Goal: Check status: Check status

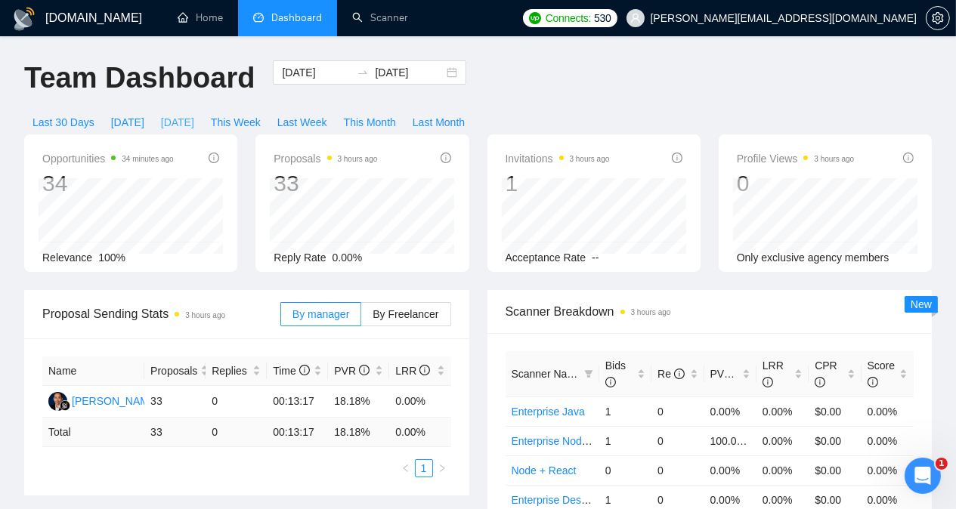
click at [194, 114] on span "[DATE]" at bounding box center [177, 122] width 33 height 17
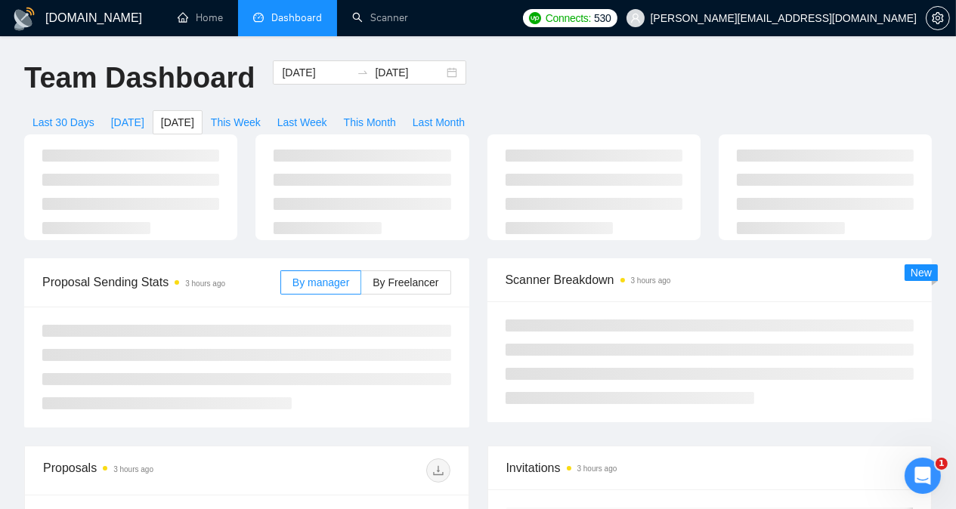
type input "[DATE]"
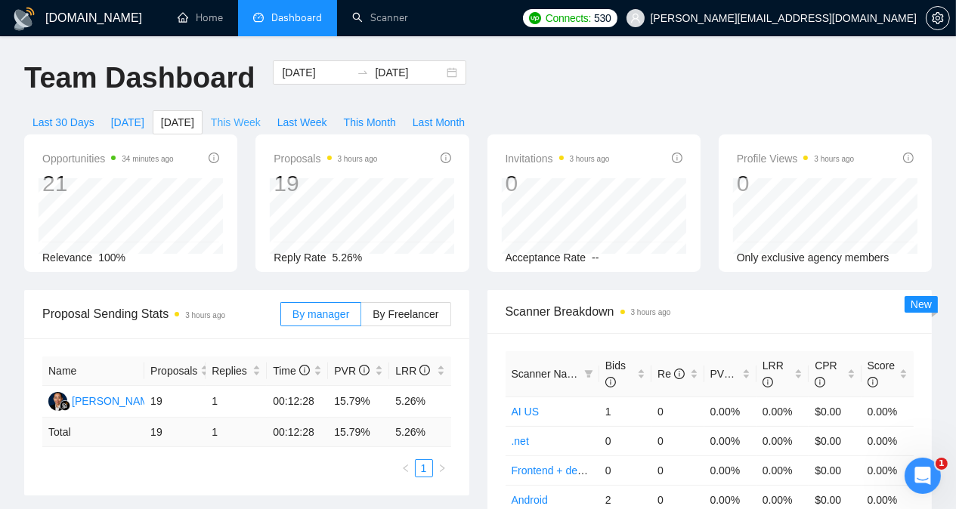
click at [261, 114] on span "This Week" at bounding box center [236, 122] width 50 height 17
type input "[DATE]"
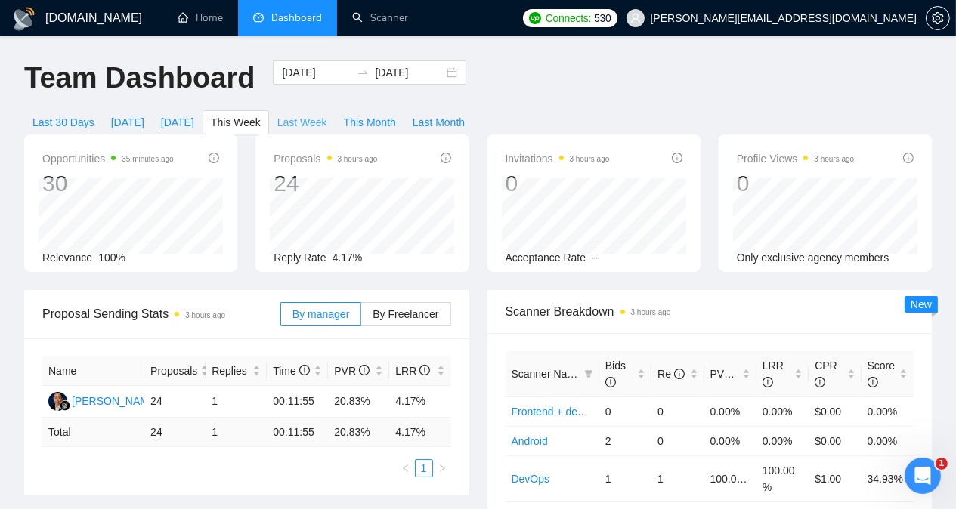
click at [327, 114] on span "Last Week" at bounding box center [302, 122] width 50 height 17
type input "[DATE]"
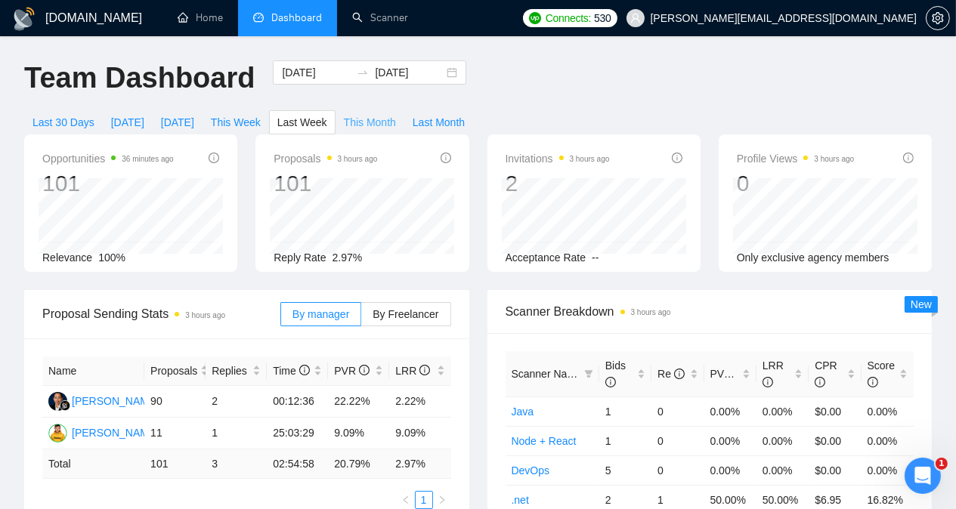
click at [396, 114] on span "This Month" at bounding box center [370, 122] width 52 height 17
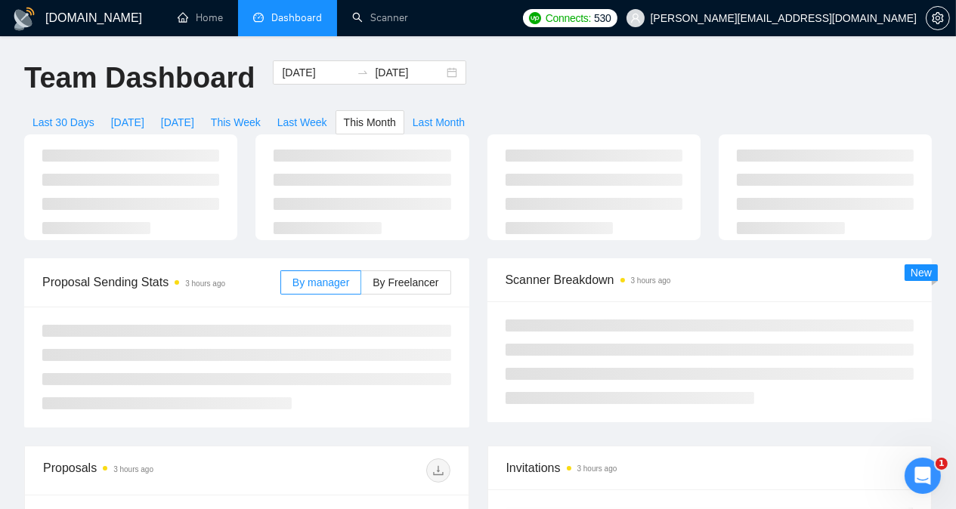
type input "[DATE]"
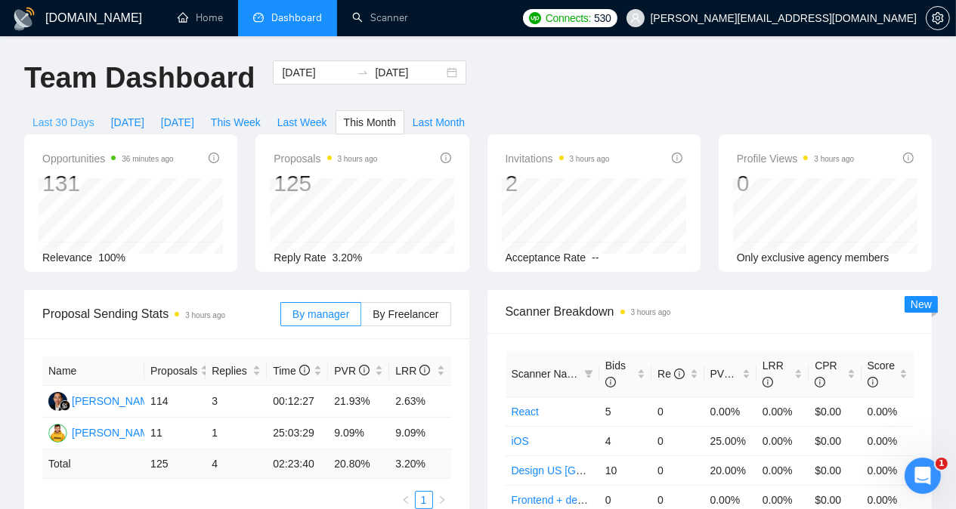
click at [94, 114] on span "Last 30 Days" at bounding box center [63, 122] width 62 height 17
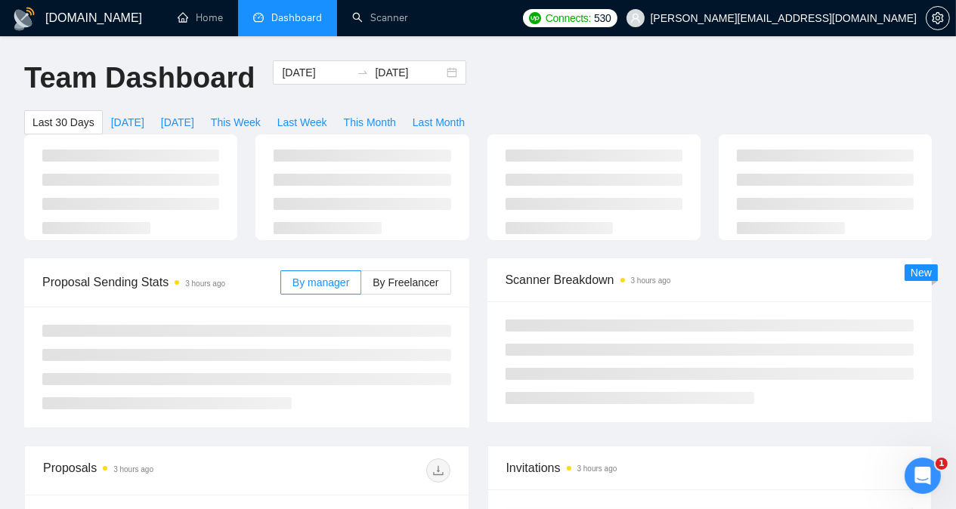
type input "[DATE]"
